Goal: Check status: Check status

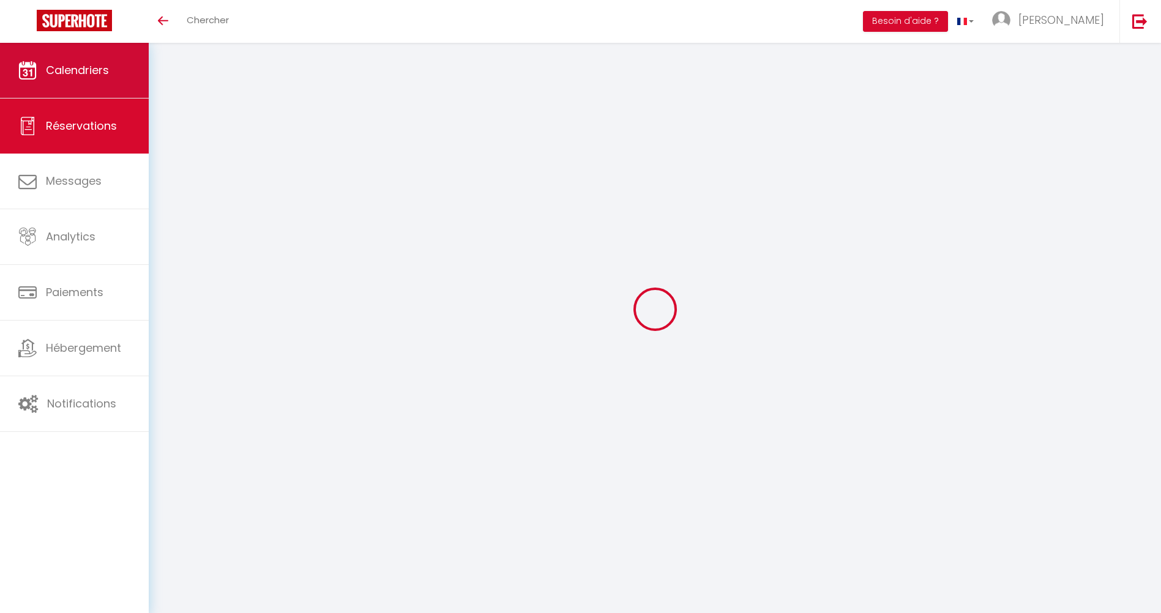
click at [56, 87] on link "Calendriers" at bounding box center [74, 70] width 149 height 55
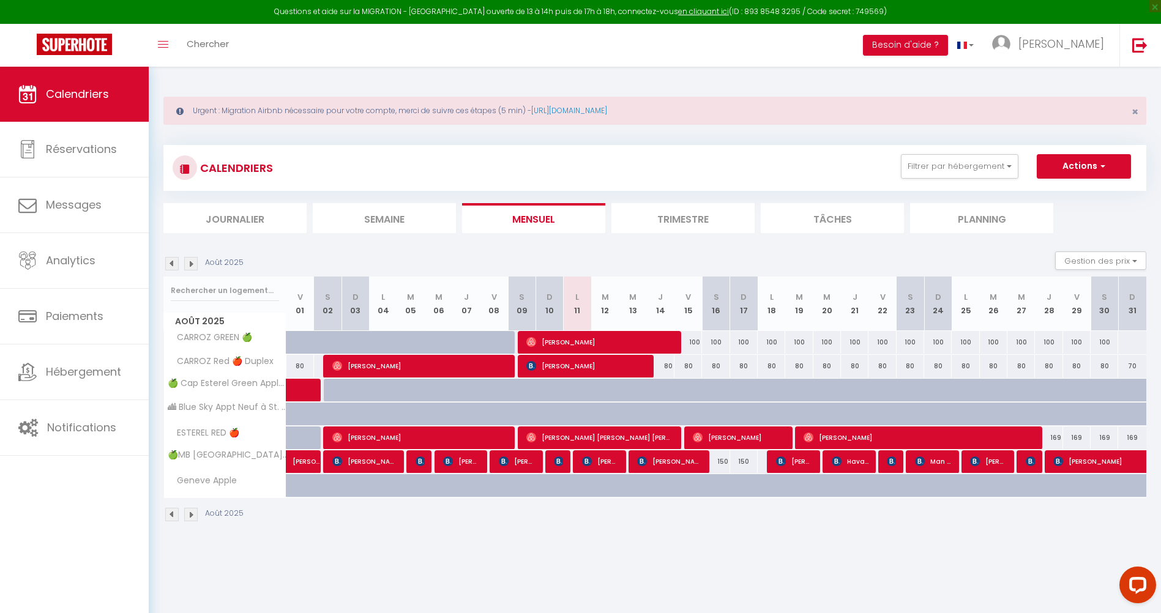
click at [683, 219] on li "Trimestre" at bounding box center [683, 218] width 143 height 30
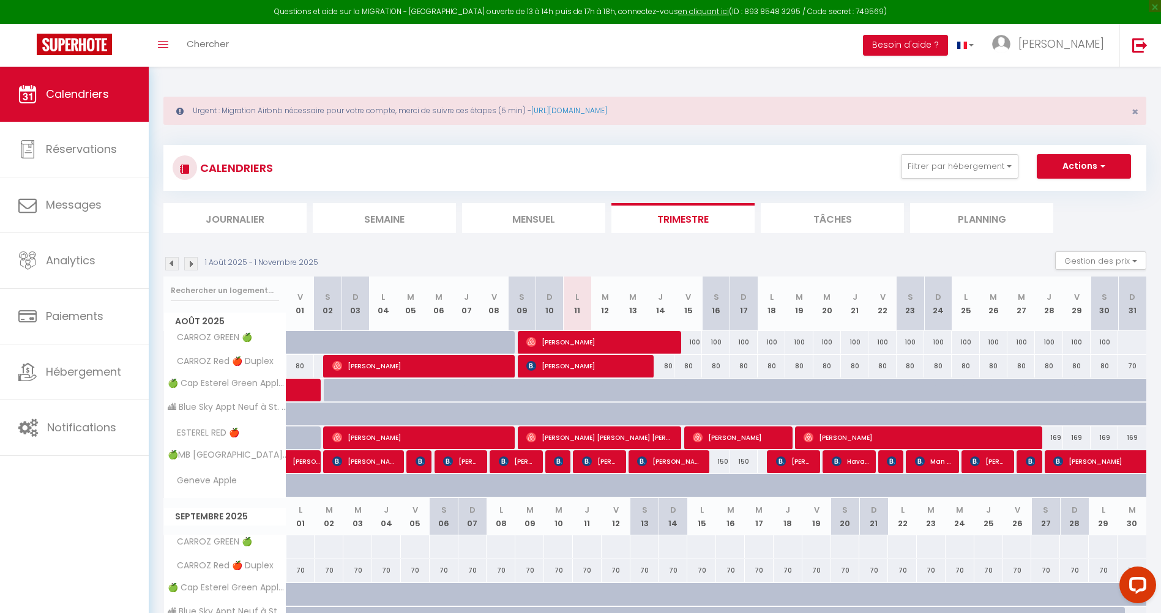
click at [190, 266] on img at bounding box center [190, 263] width 13 height 13
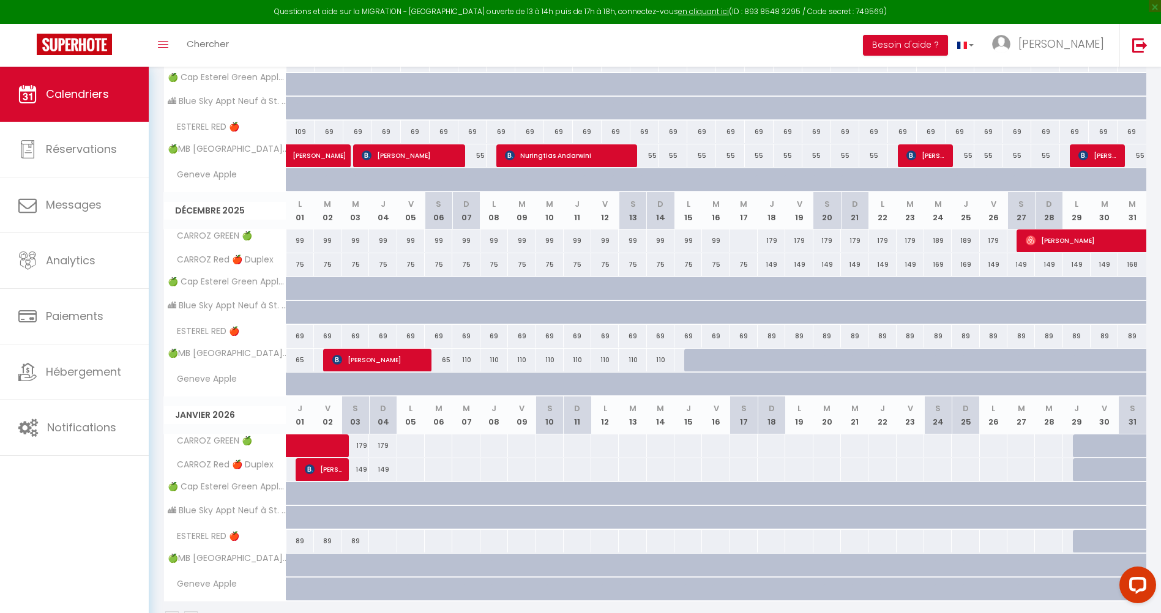
scroll to position [245, 0]
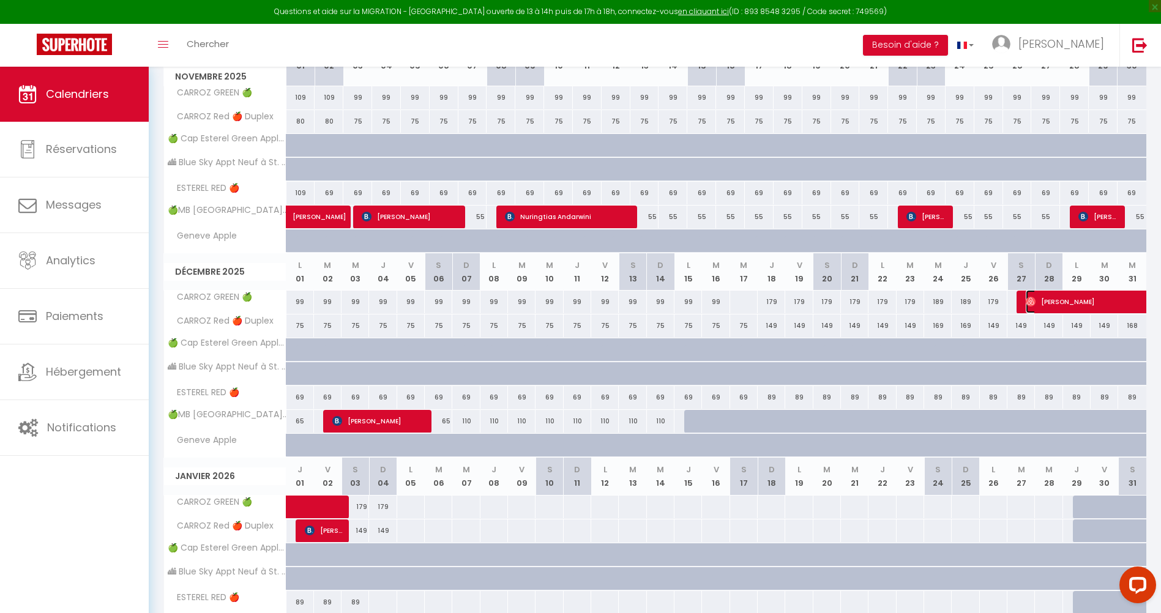
click at [1065, 306] on span "[PERSON_NAME]" at bounding box center [1124, 301] width 197 height 23
select select "OK"
select select "0"
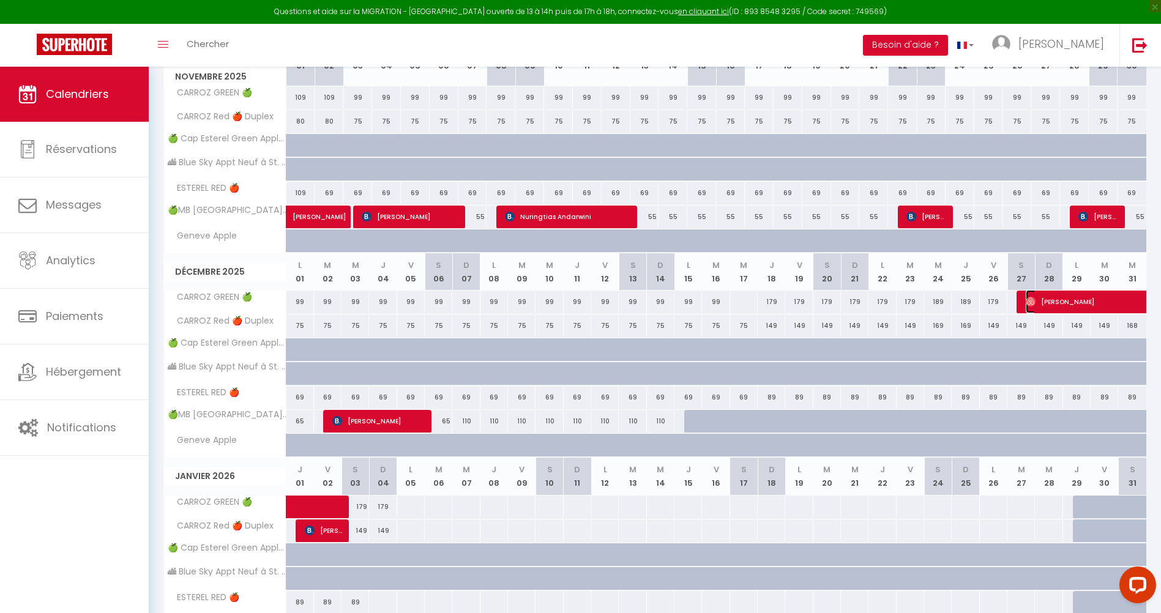
select select "1"
select select
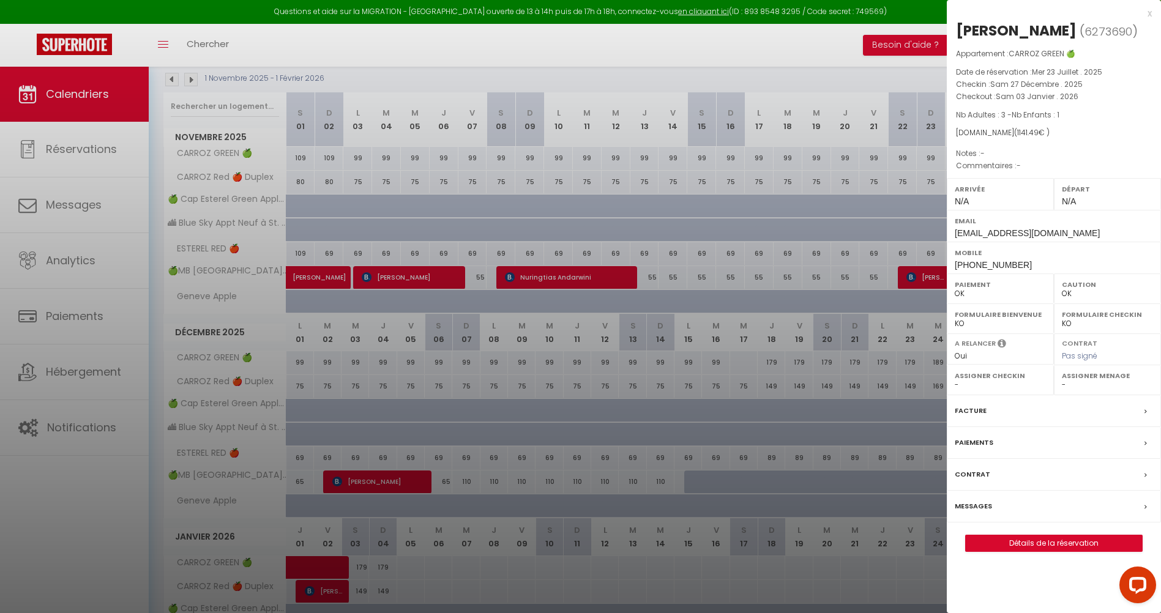
scroll to position [184, 0]
click at [1149, 15] on div "x" at bounding box center [1049, 13] width 205 height 15
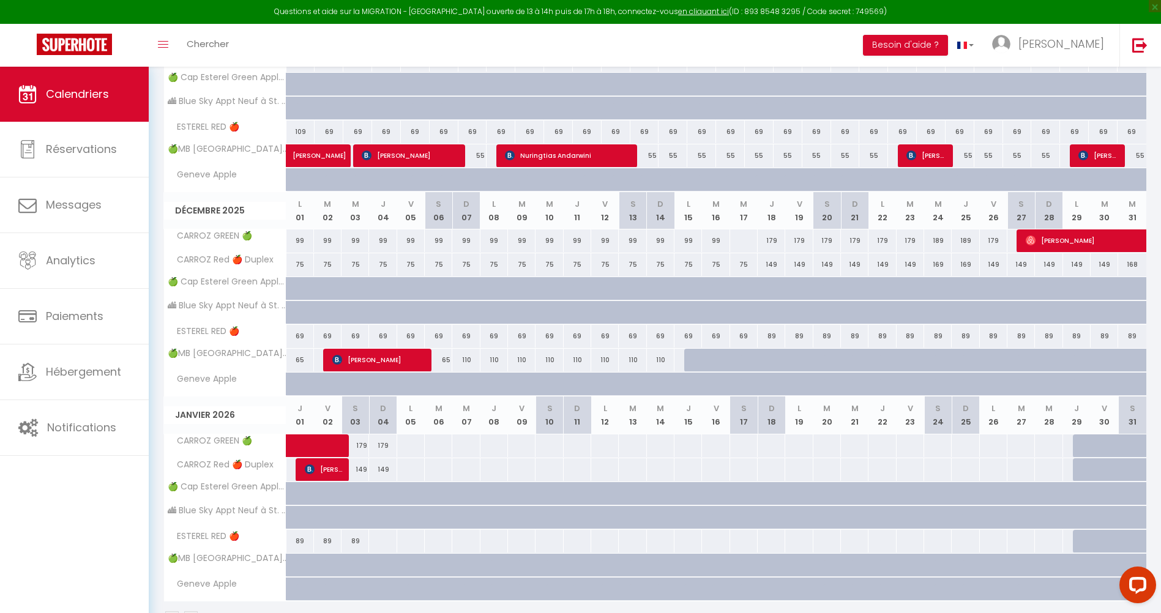
scroll to position [345, 0]
